Goal: Task Accomplishment & Management: Manage account settings

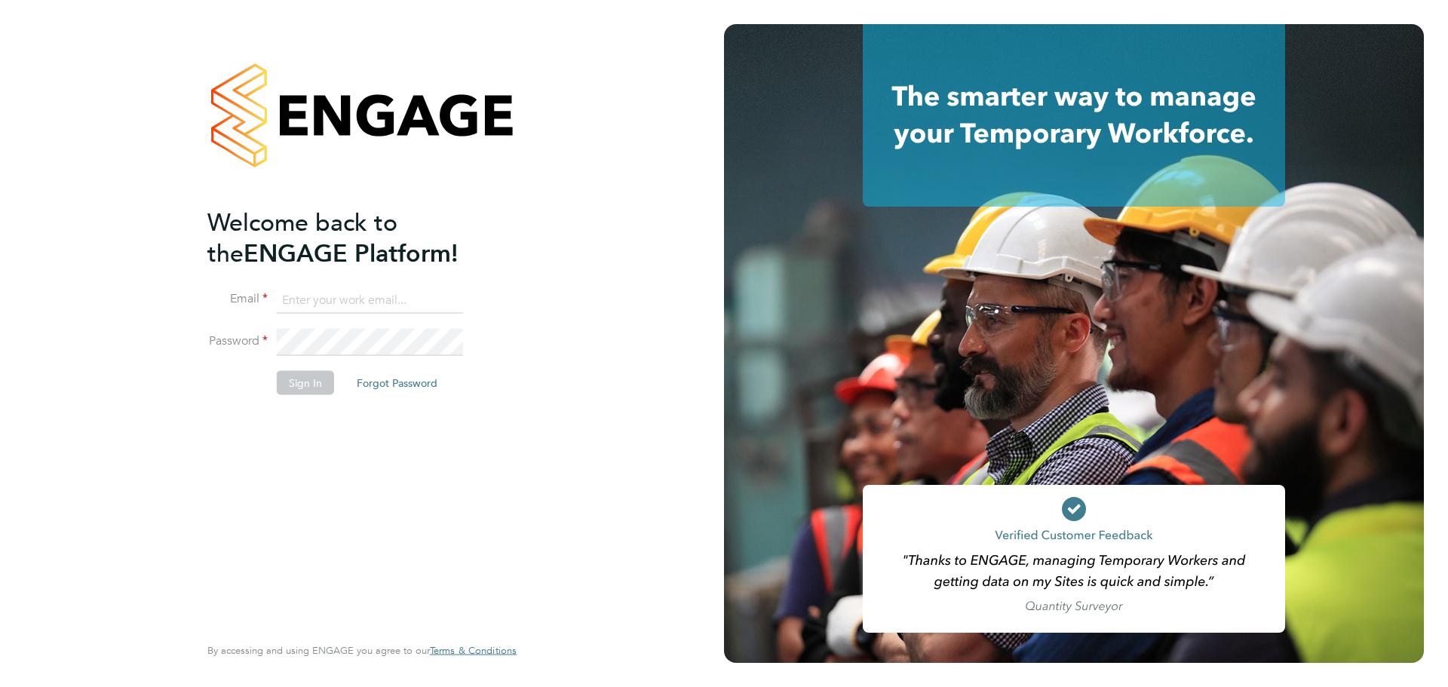
click at [378, 305] on input at bounding box center [370, 300] width 186 height 27
type input "[PERSON_NAME][EMAIL_ADDRESS][PERSON_NAME][DOMAIN_NAME]"
click at [294, 381] on button "Sign In" at bounding box center [305, 382] width 57 height 24
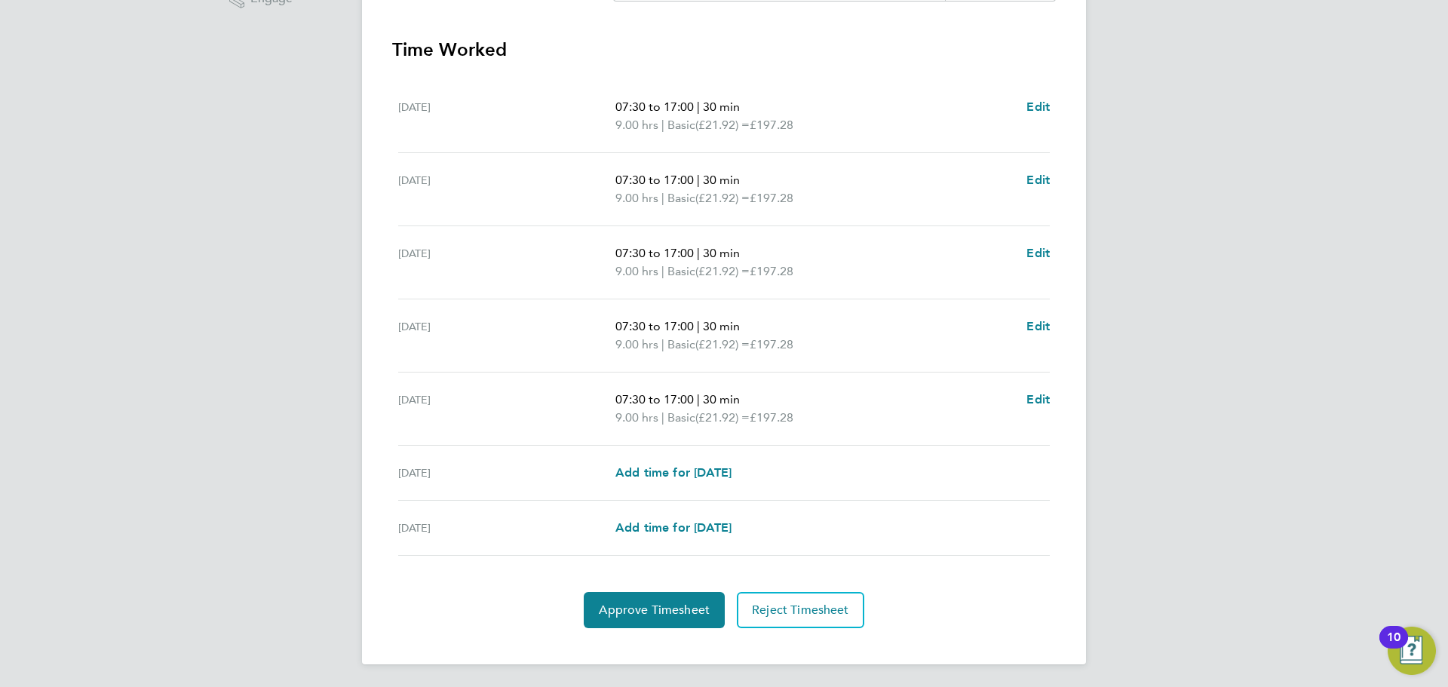
scroll to position [415, 0]
click at [632, 609] on span "Approve Timesheet" at bounding box center [654, 608] width 111 height 15
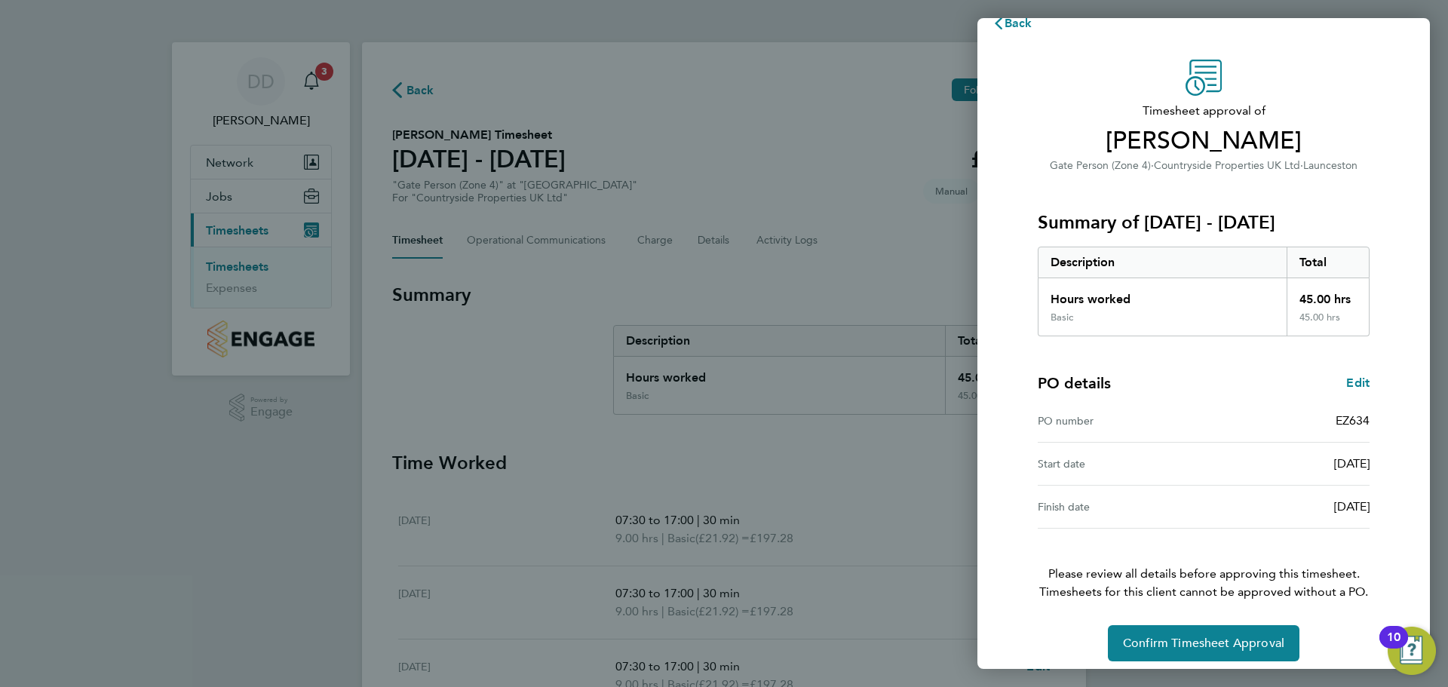
scroll to position [35, 0]
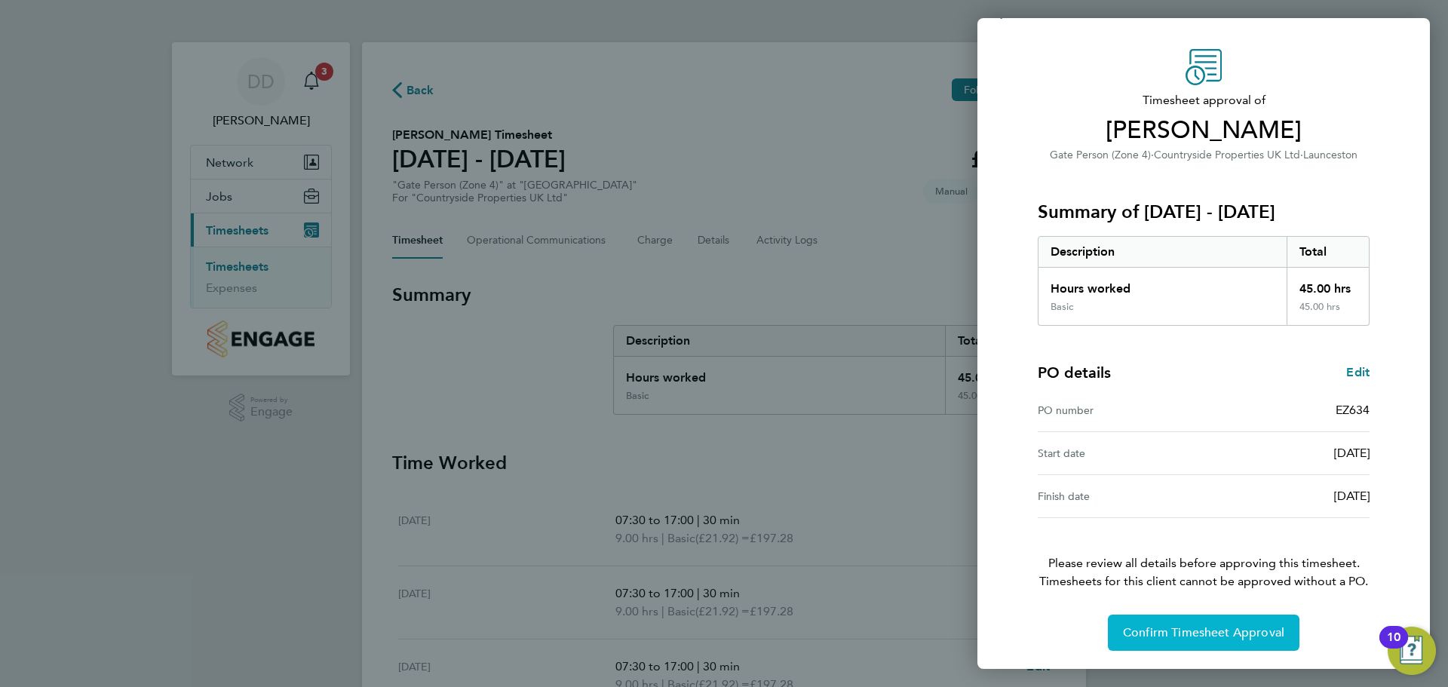
click at [1190, 635] on span "Confirm Timesheet Approval" at bounding box center [1203, 632] width 161 height 15
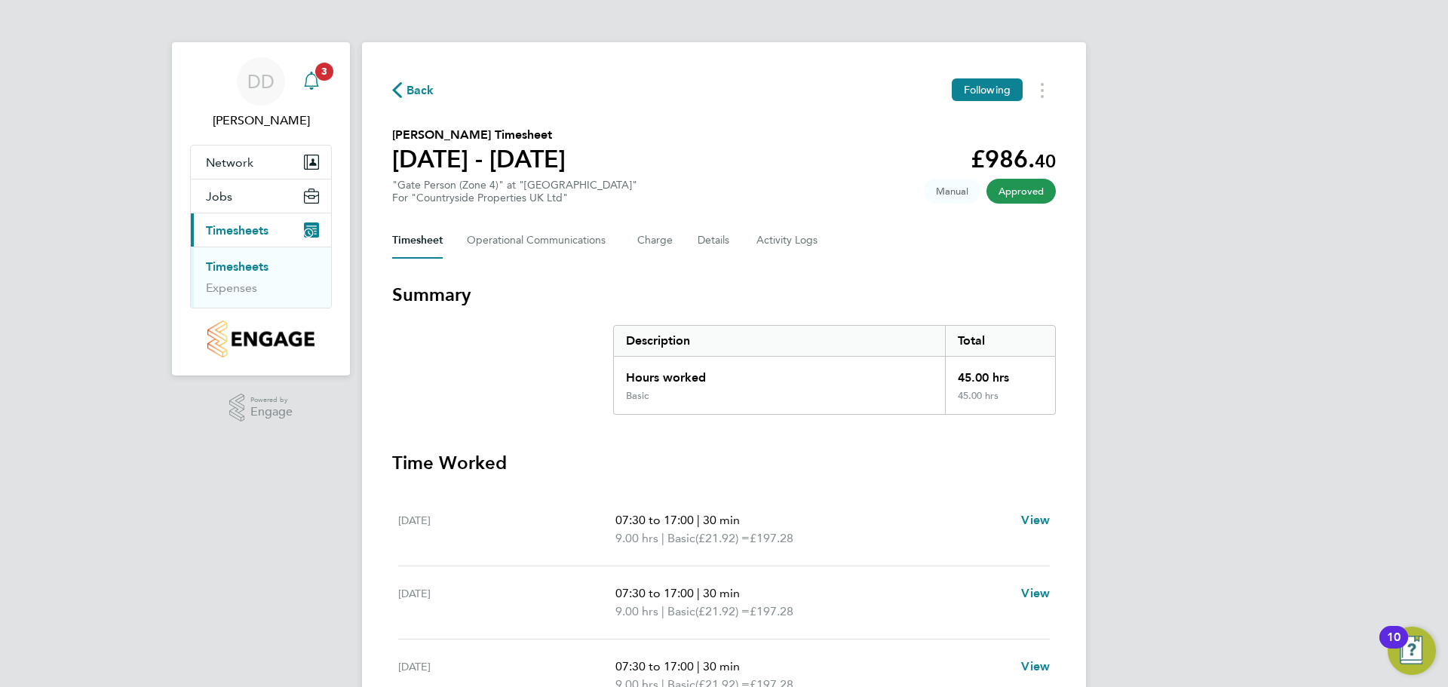
click at [318, 76] on span "3" at bounding box center [324, 72] width 18 height 18
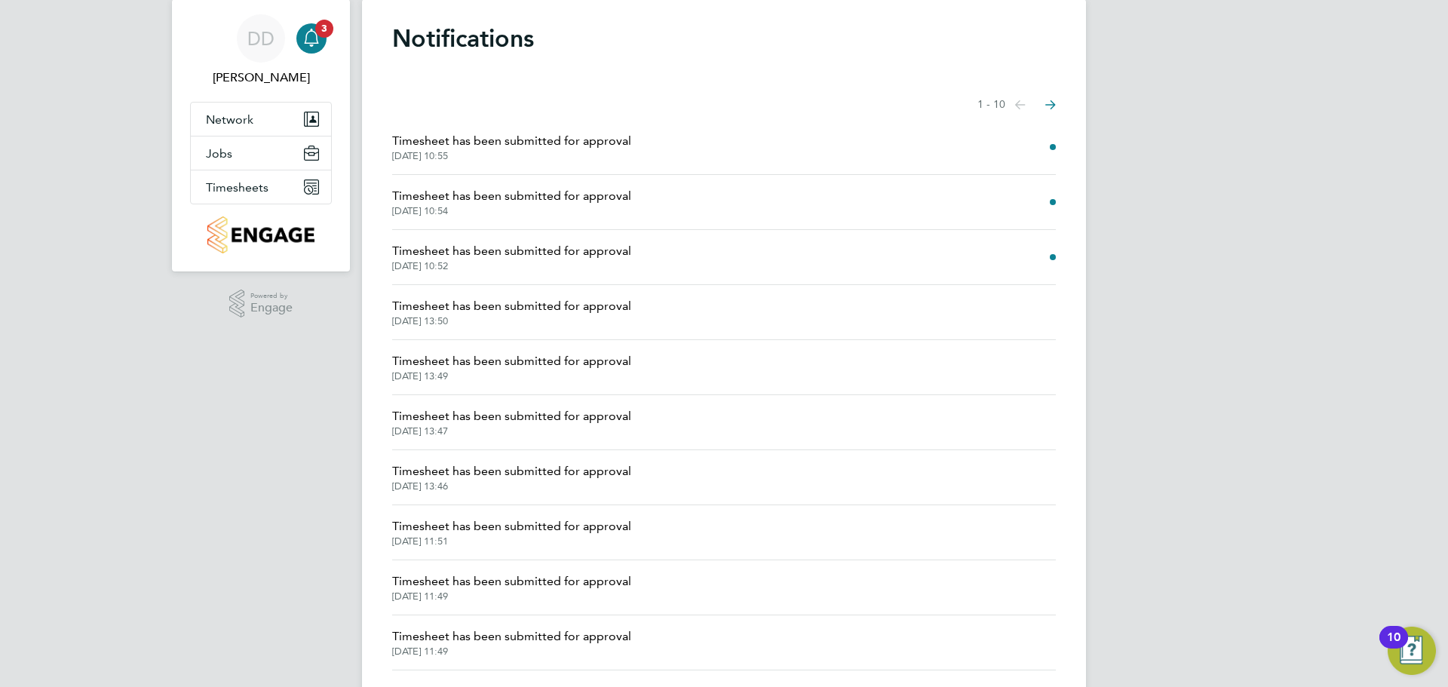
scroll to position [81, 0]
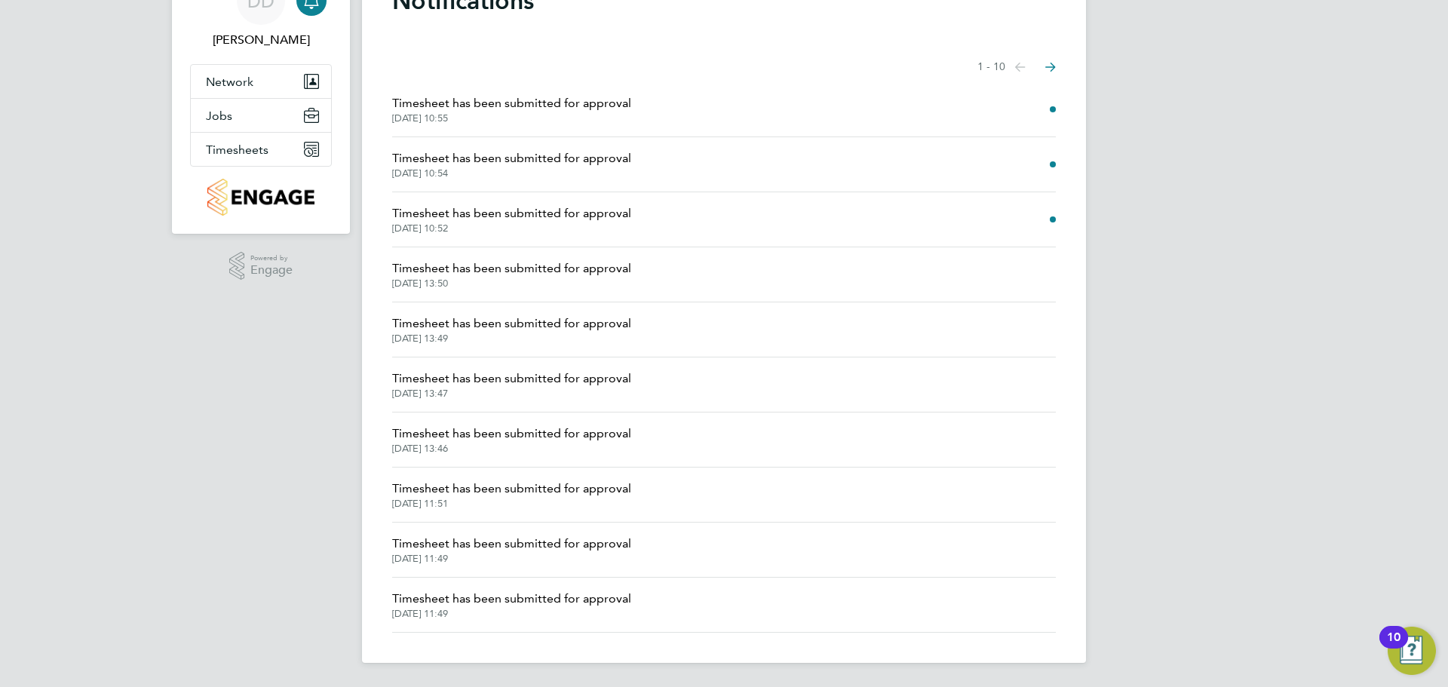
click at [907, 223] on li "Timesheet has been submitted for approval 26 Sep 2025, 10:52" at bounding box center [724, 219] width 664 height 55
click at [489, 216] on span "Timesheet has been submitted for approval" at bounding box center [511, 213] width 239 height 18
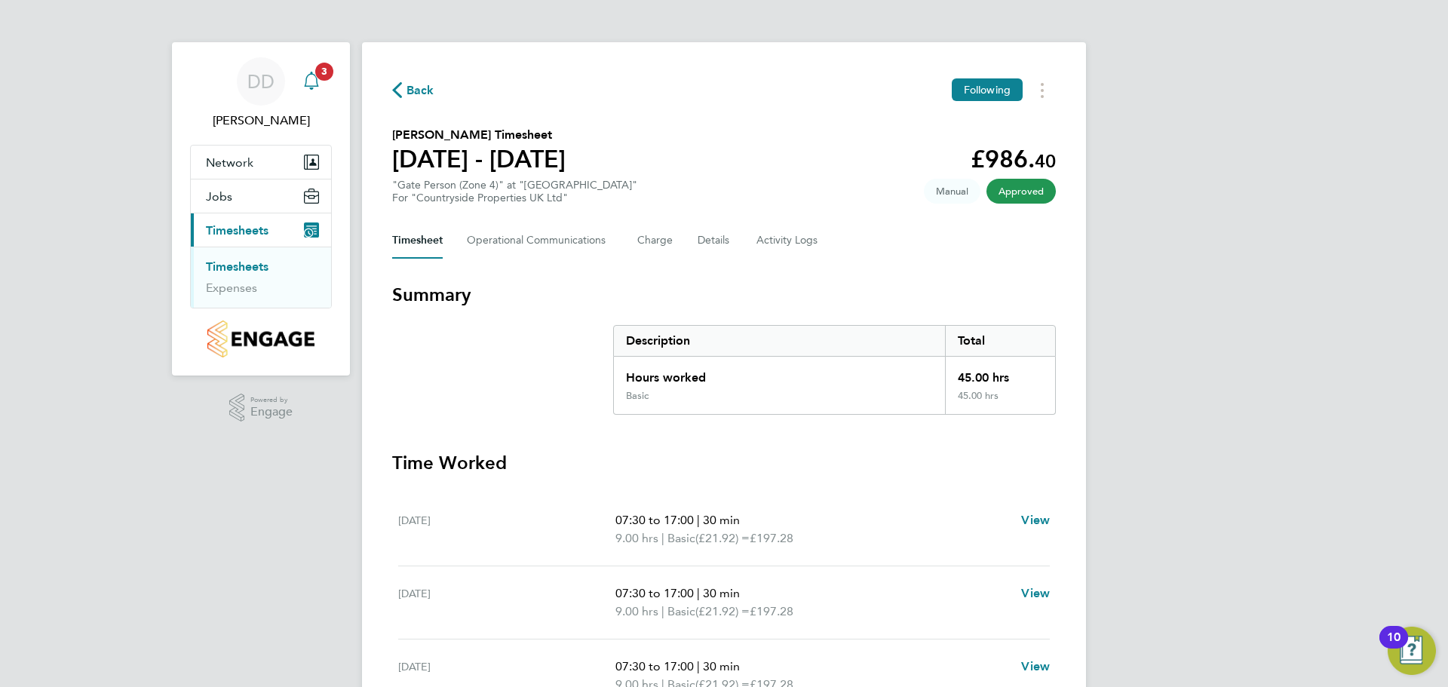
click at [312, 72] on icon "Main navigation" at bounding box center [311, 81] width 18 height 18
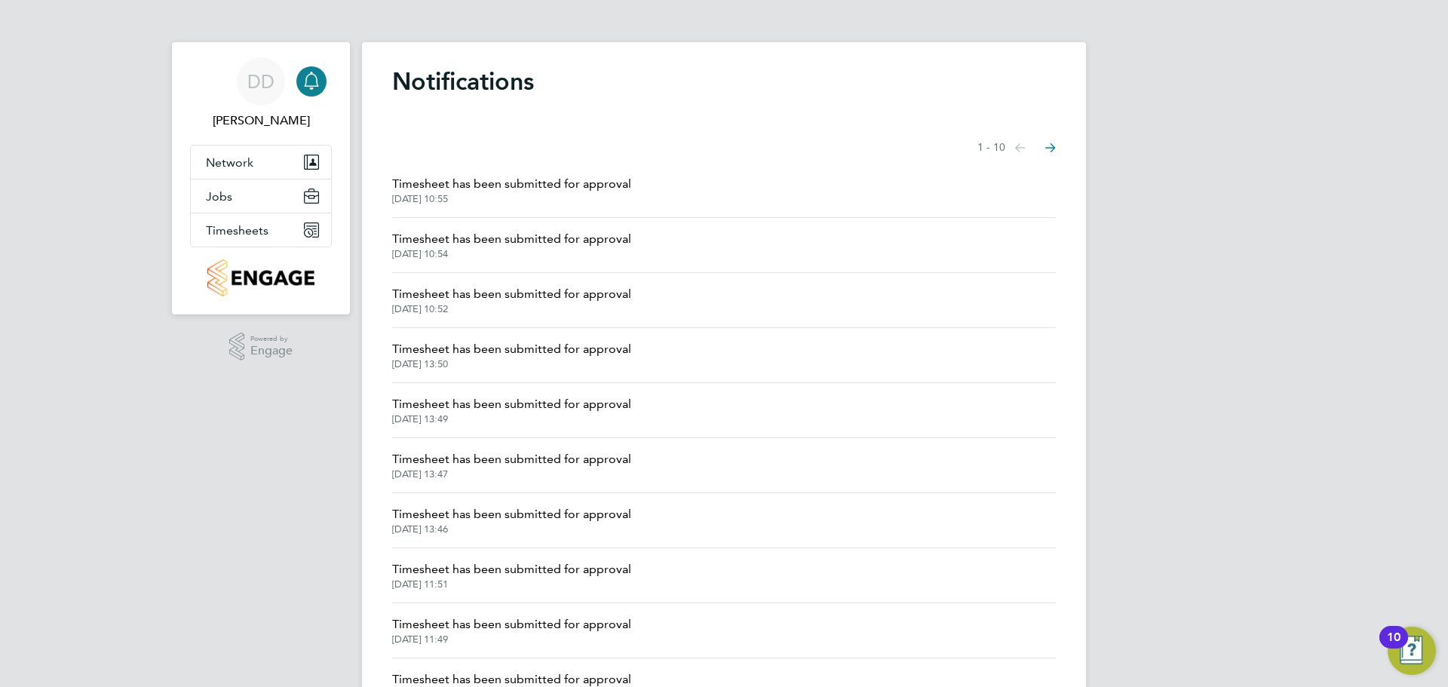
click at [518, 234] on span "Timesheet has been submitted for approval" at bounding box center [511, 239] width 239 height 18
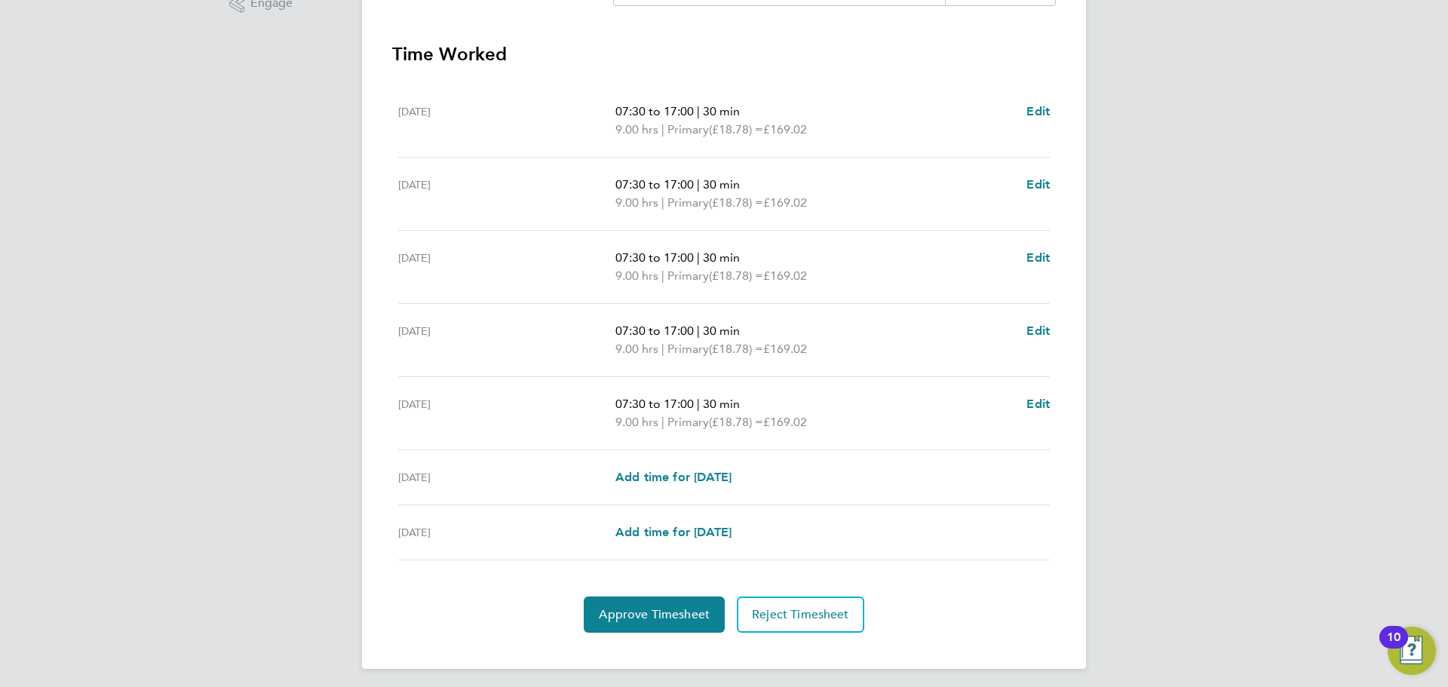
scroll to position [415, 0]
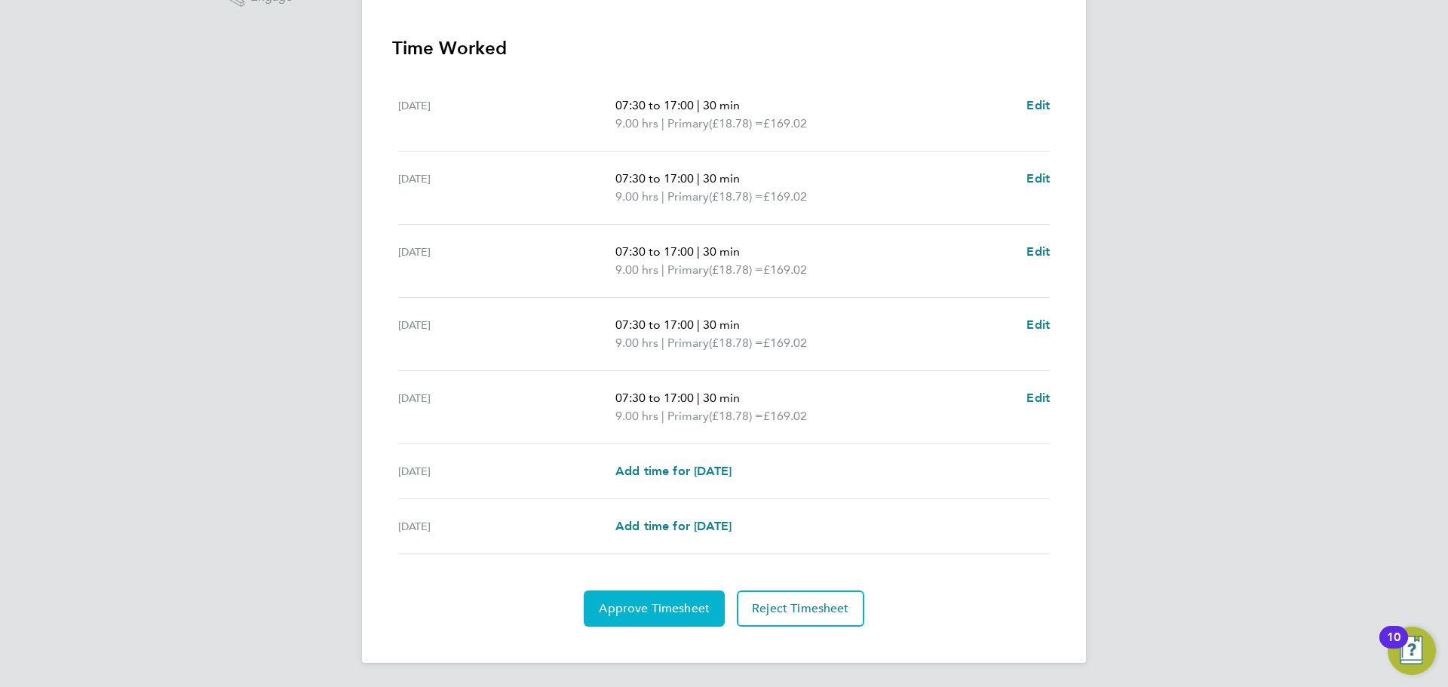
click at [652, 608] on span "Approve Timesheet" at bounding box center [654, 608] width 111 height 15
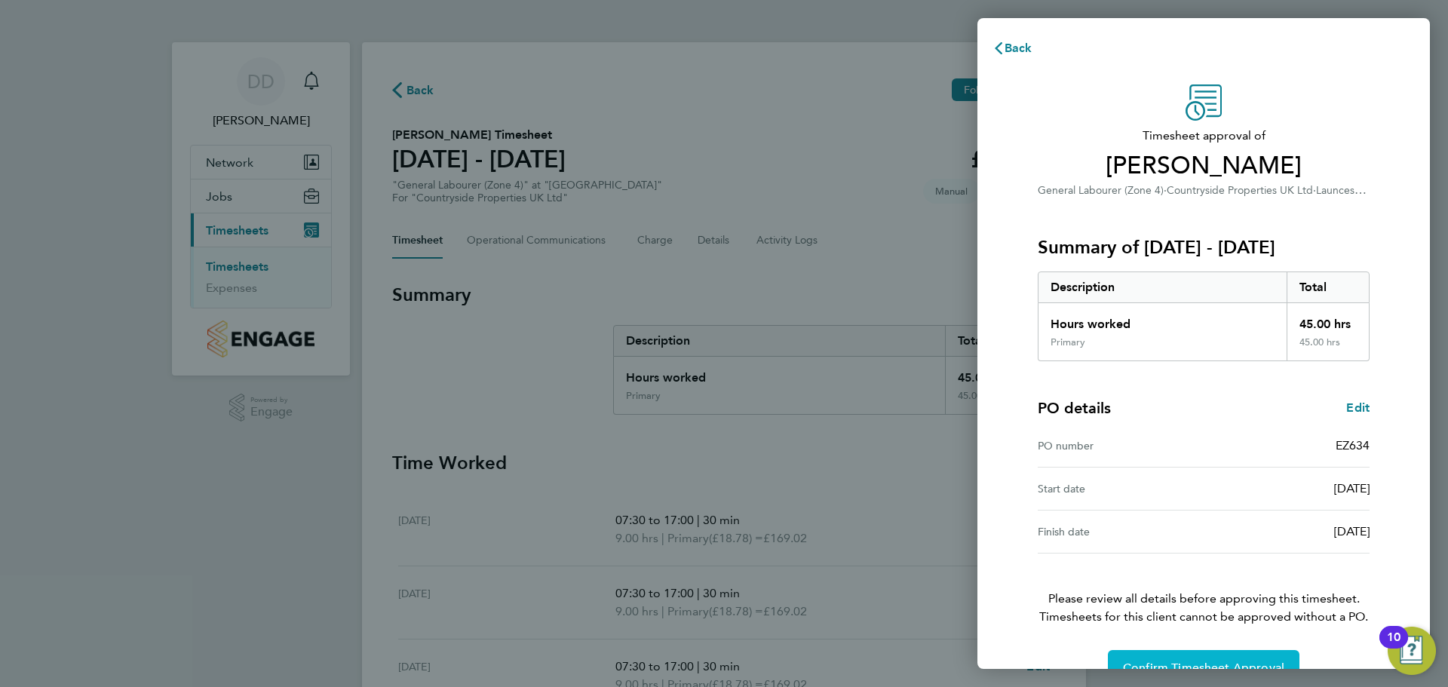
click at [1186, 658] on button "Confirm Timesheet Approval" at bounding box center [1204, 668] width 192 height 36
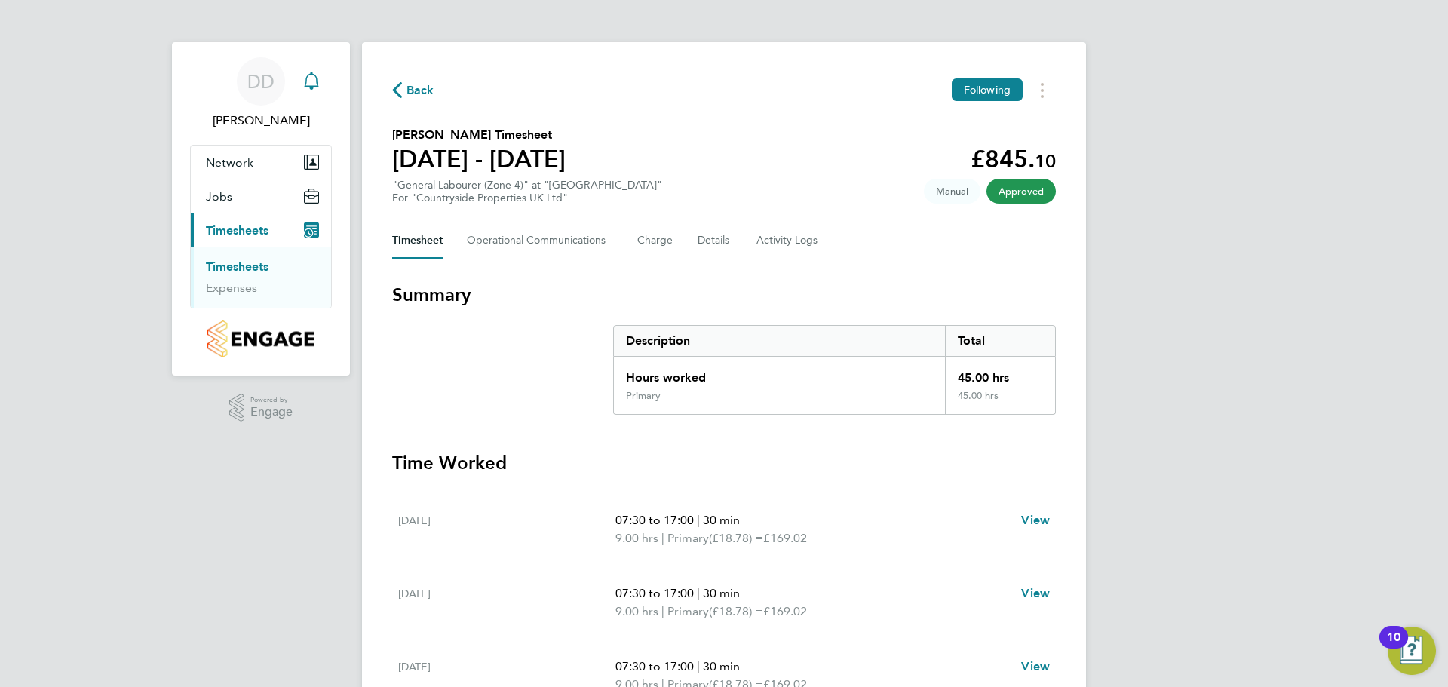
click at [315, 78] on icon "Main navigation" at bounding box center [311, 81] width 18 height 18
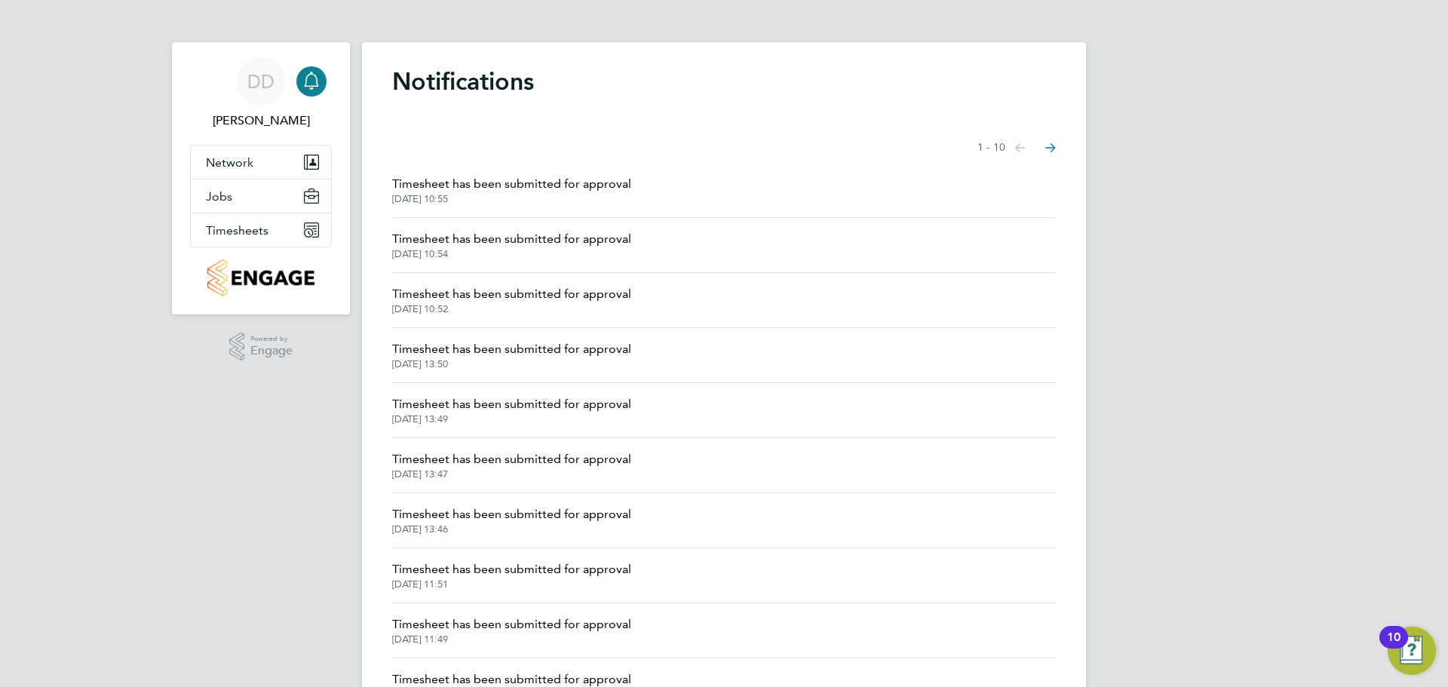
click at [525, 189] on span "Timesheet has been submitted for approval" at bounding box center [511, 184] width 239 height 18
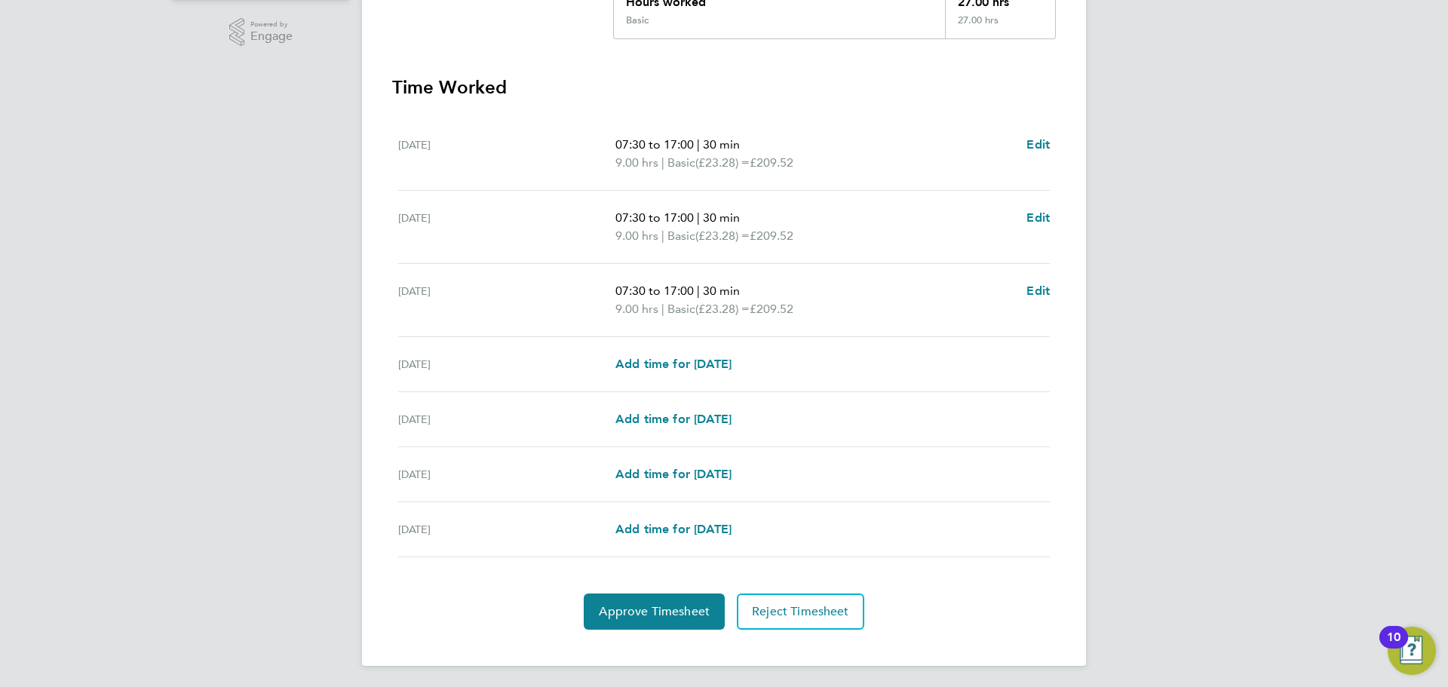
scroll to position [379, 0]
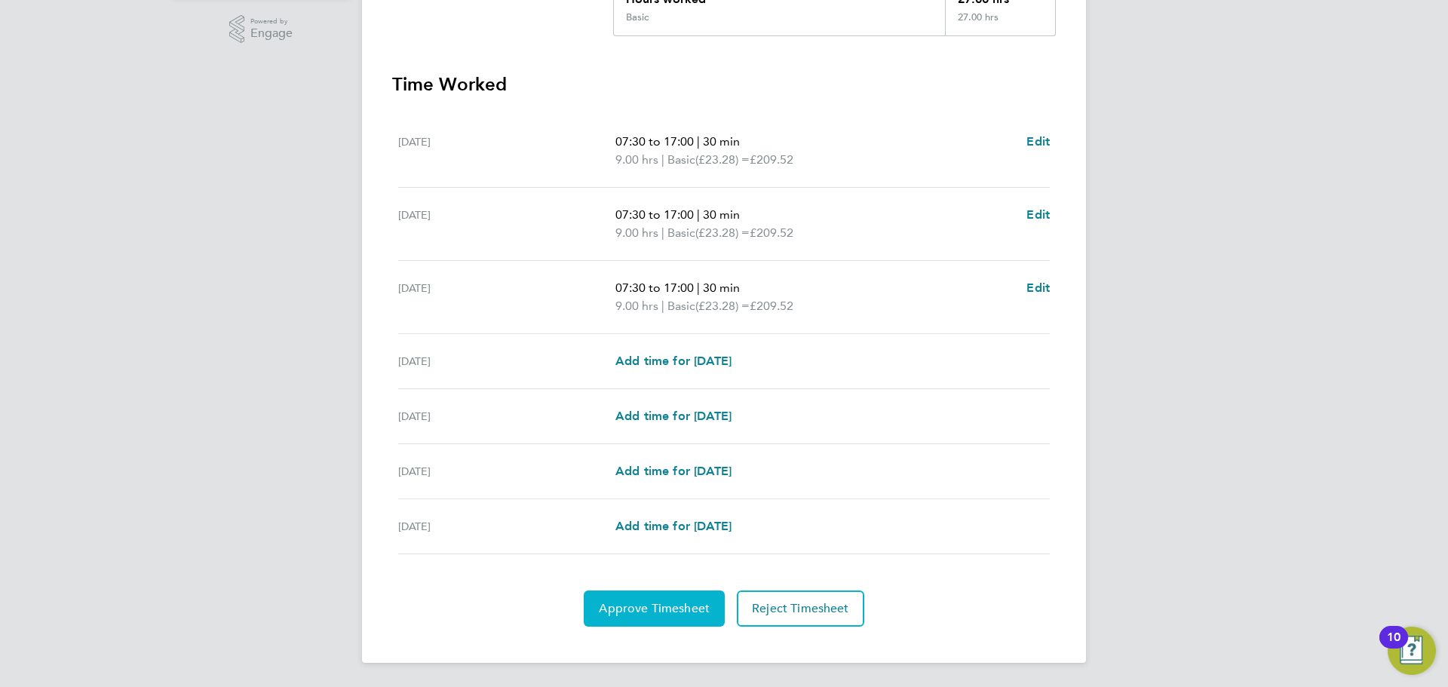
click at [675, 611] on span "Approve Timesheet" at bounding box center [654, 608] width 111 height 15
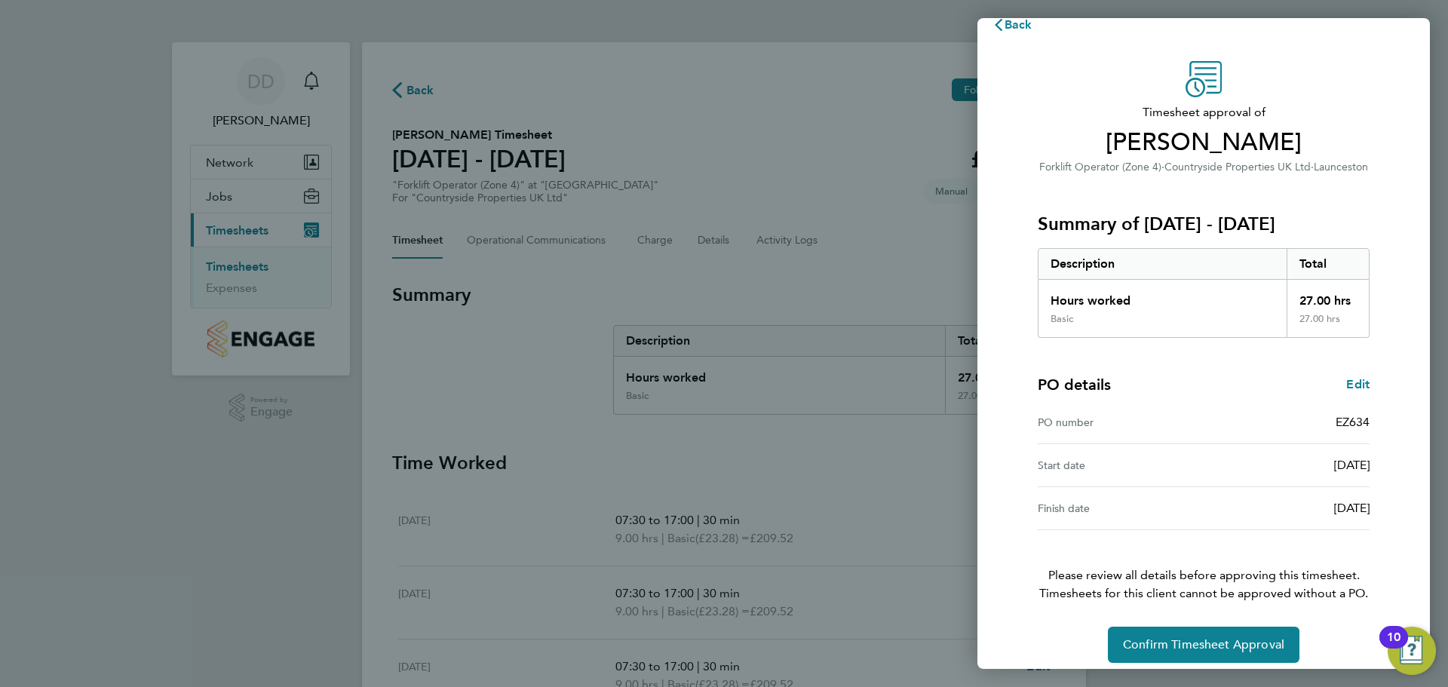
scroll to position [35, 0]
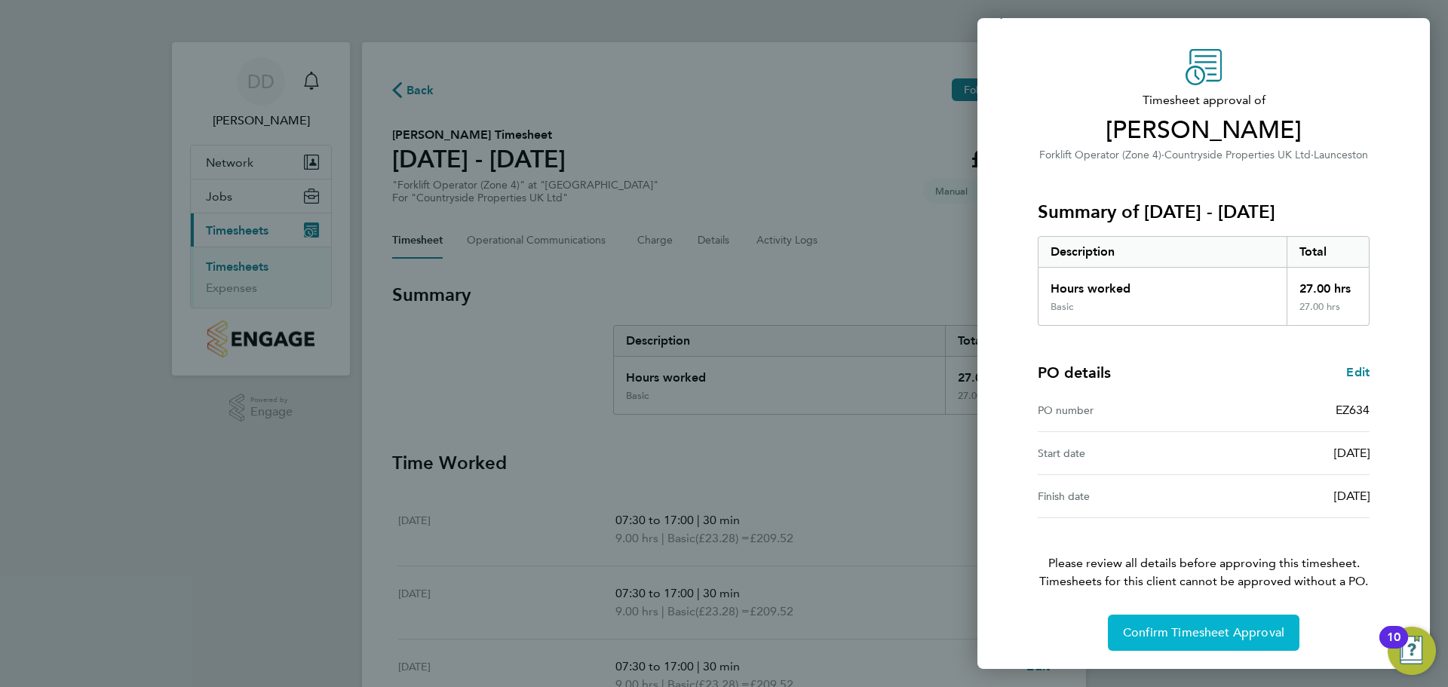
click at [1160, 631] on span "Confirm Timesheet Approval" at bounding box center [1203, 632] width 161 height 15
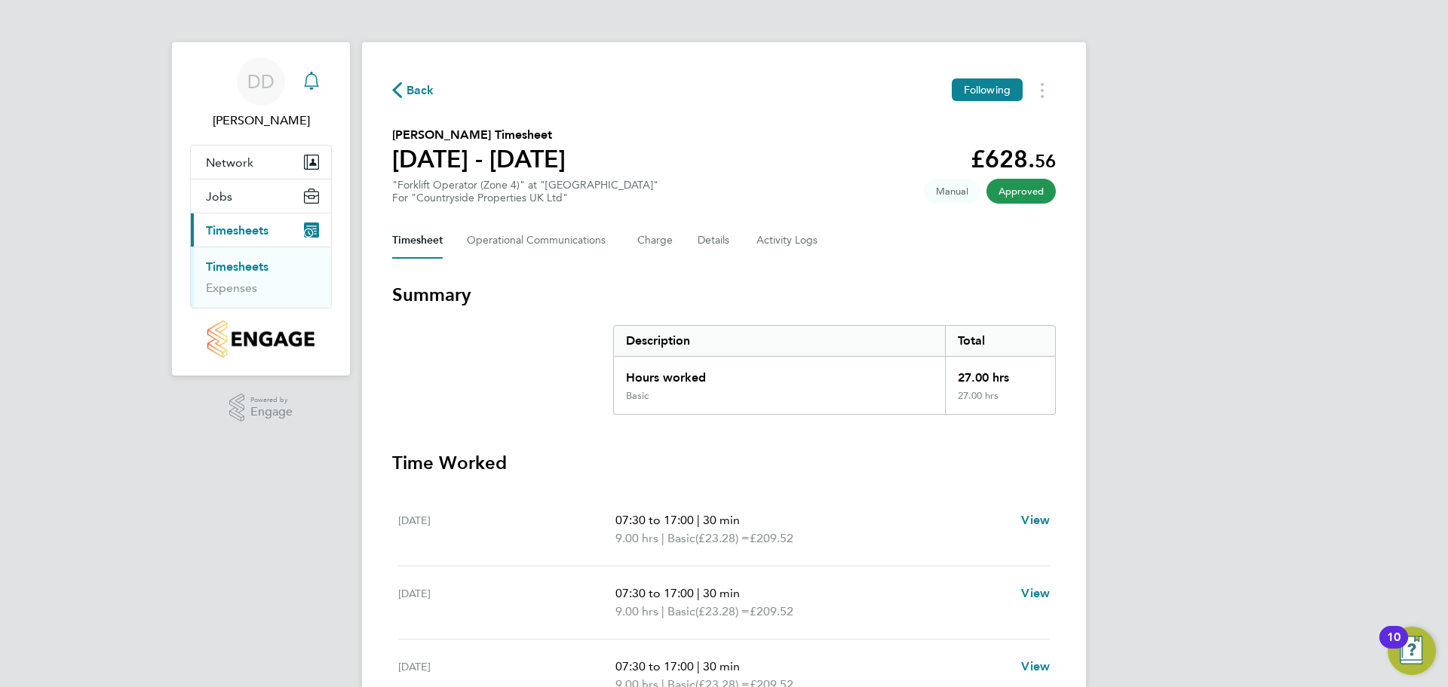
click at [302, 80] on icon "Main navigation" at bounding box center [311, 81] width 18 height 18
click at [315, 84] on icon "Main navigation" at bounding box center [311, 81] width 18 height 18
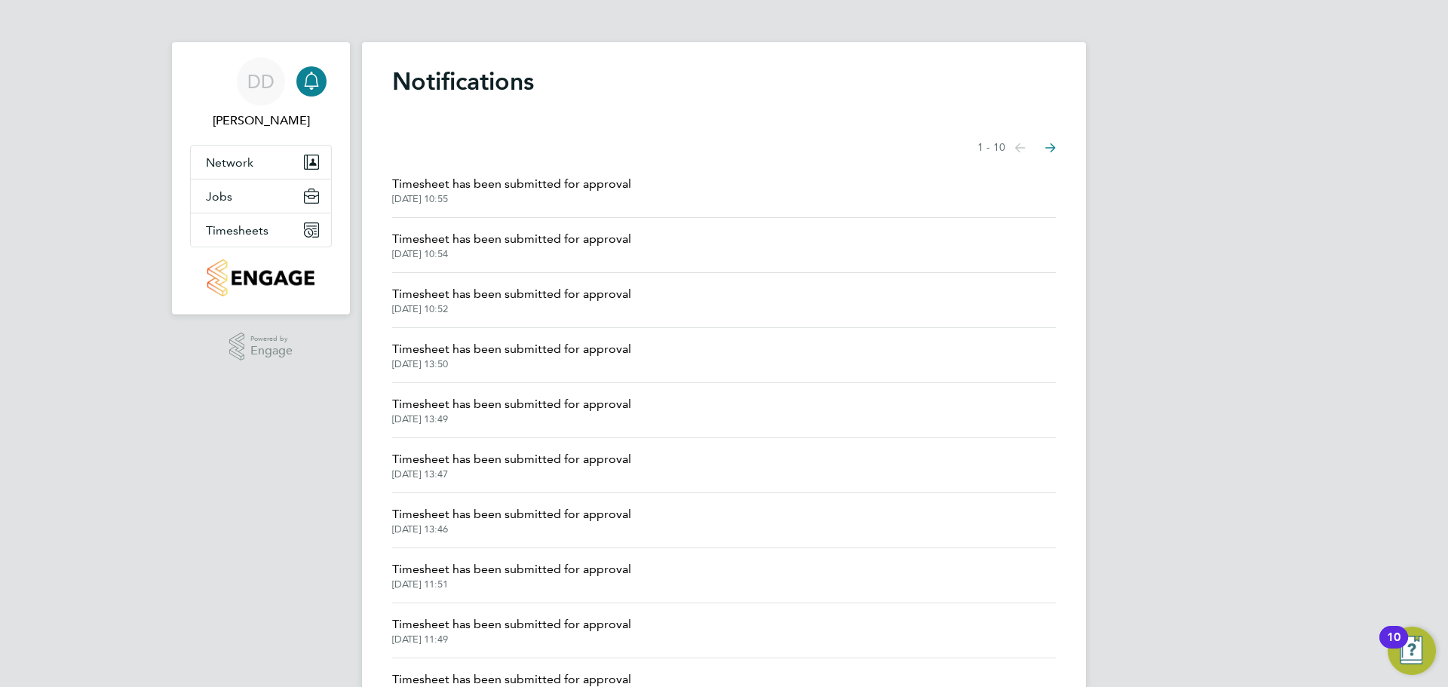
click at [444, 187] on span "Timesheet has been submitted for approval" at bounding box center [511, 184] width 239 height 18
